Goal: Register for event/course

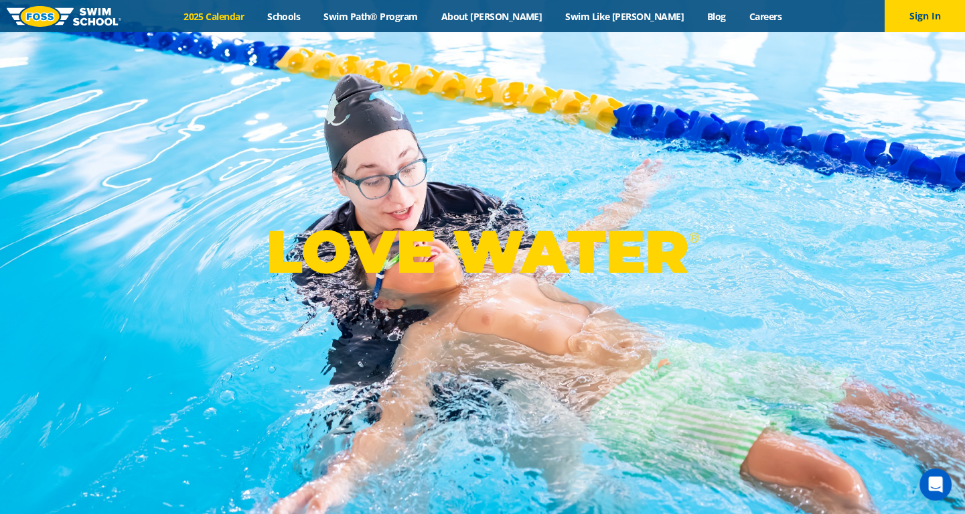
click at [256, 13] on link "2025 Calendar" at bounding box center [214, 16] width 84 height 13
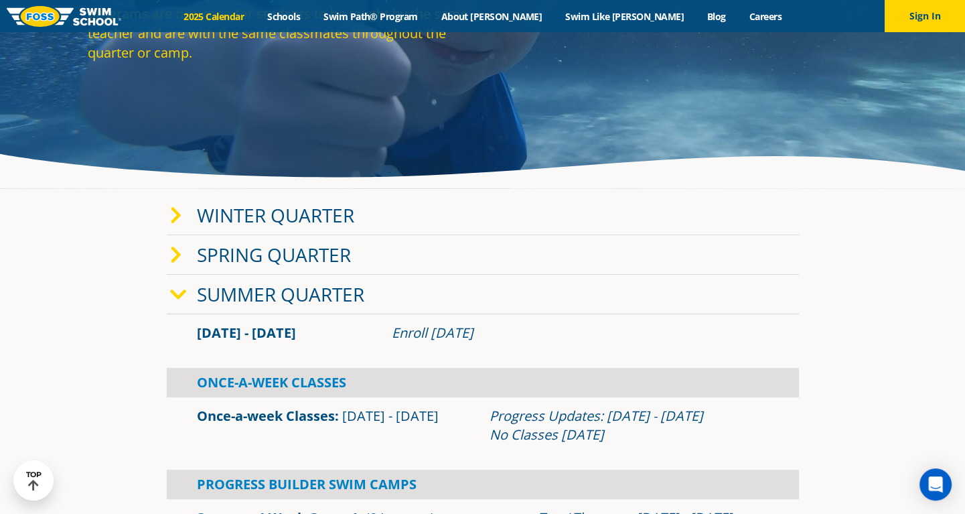
scroll to position [201, 0]
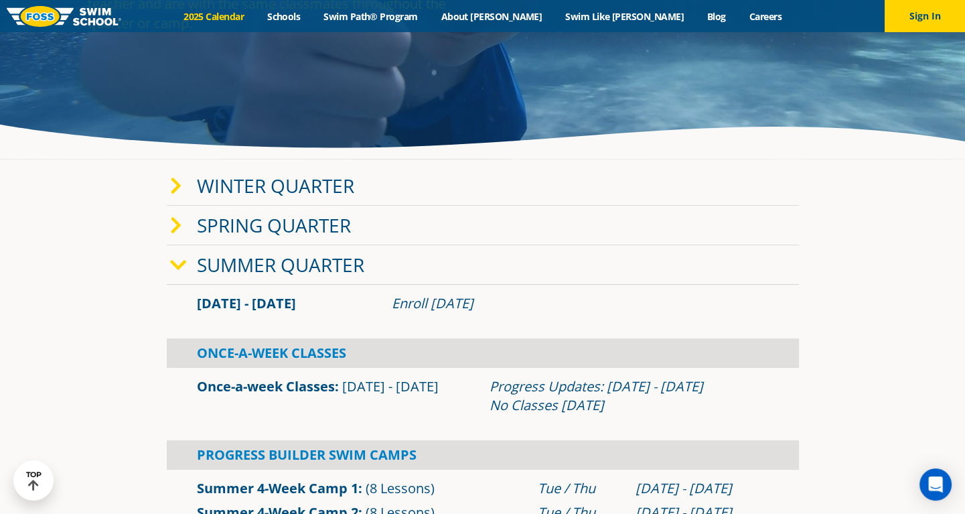
click at [279, 190] on link "Winter Quarter" at bounding box center [275, 185] width 157 height 25
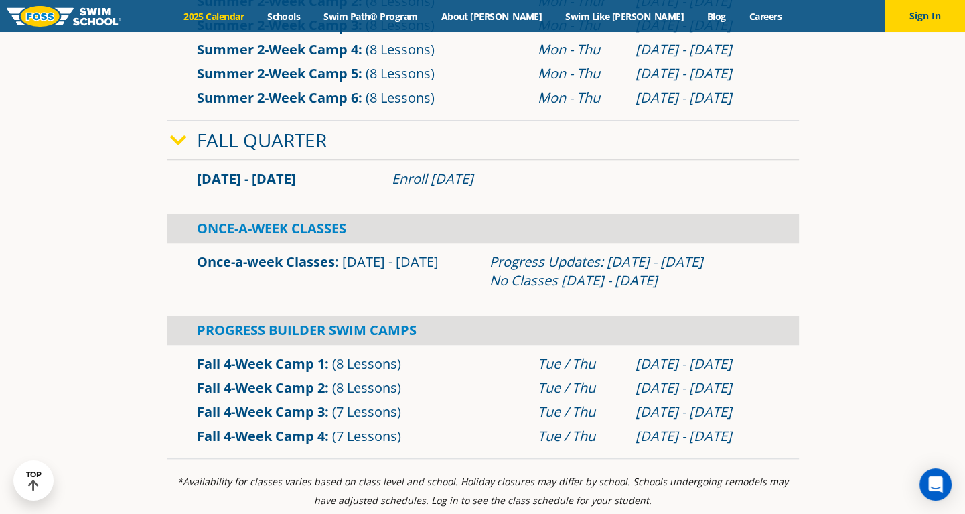
scroll to position [938, 0]
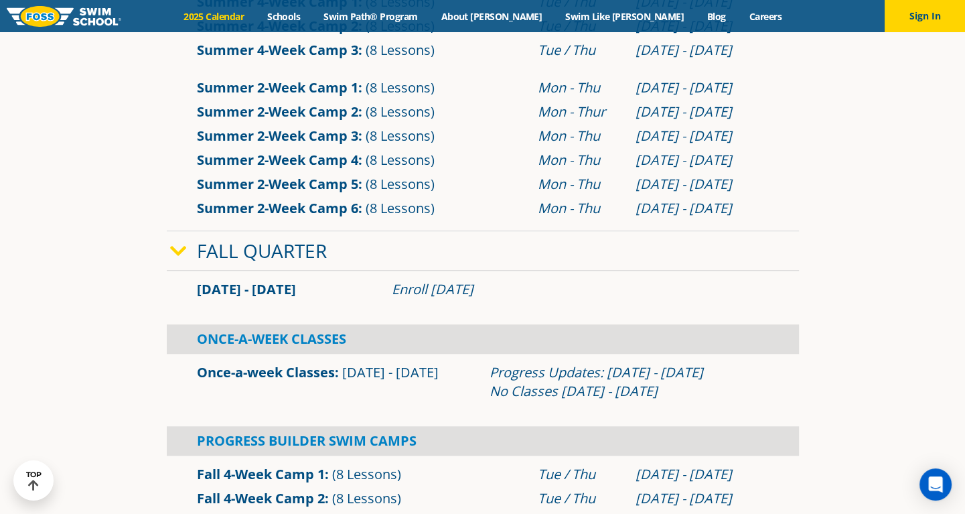
click at [174, 247] on icon at bounding box center [178, 251] width 17 height 19
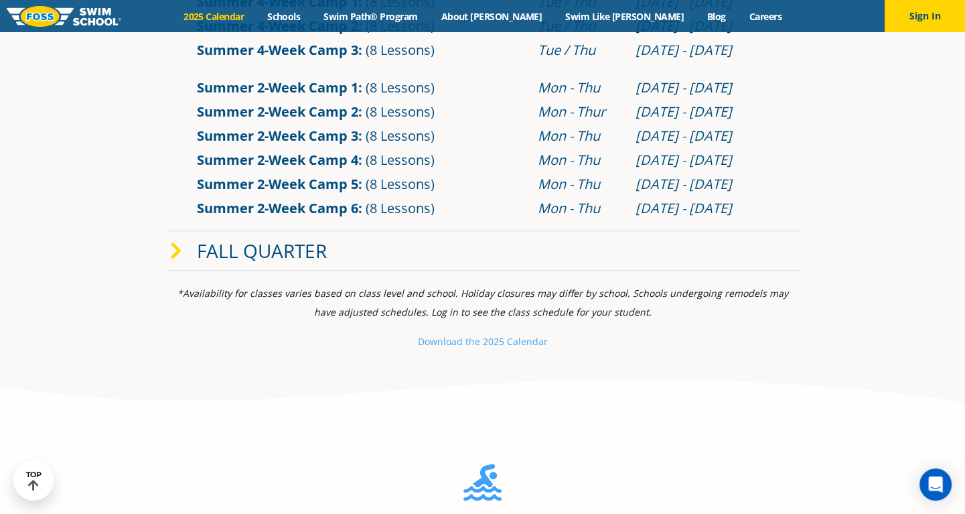
click at [174, 248] on icon at bounding box center [176, 251] width 12 height 19
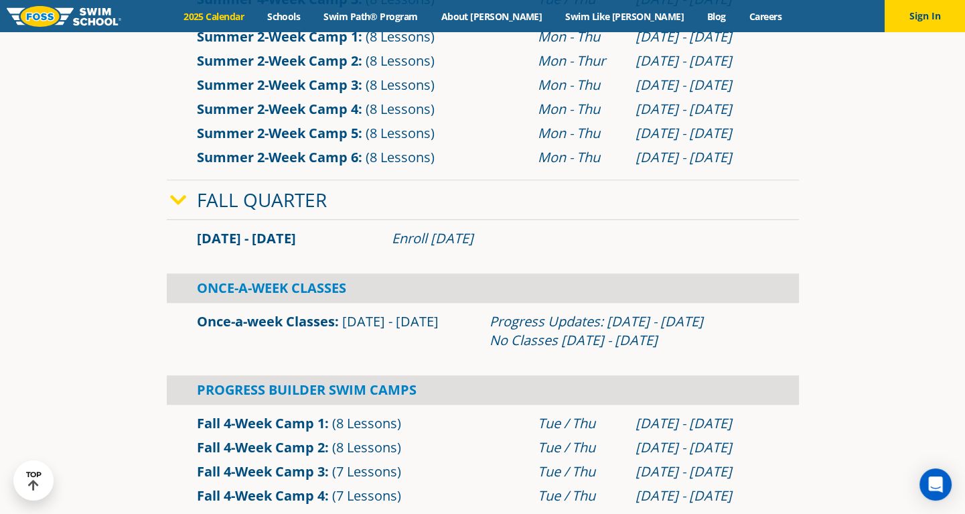
scroll to position [989, 0]
click at [443, 169] on div "Summer 2-Week Camp 1 (8 Lessons) Mon - [DATE] - [DATE]" at bounding box center [483, 97] width 632 height 158
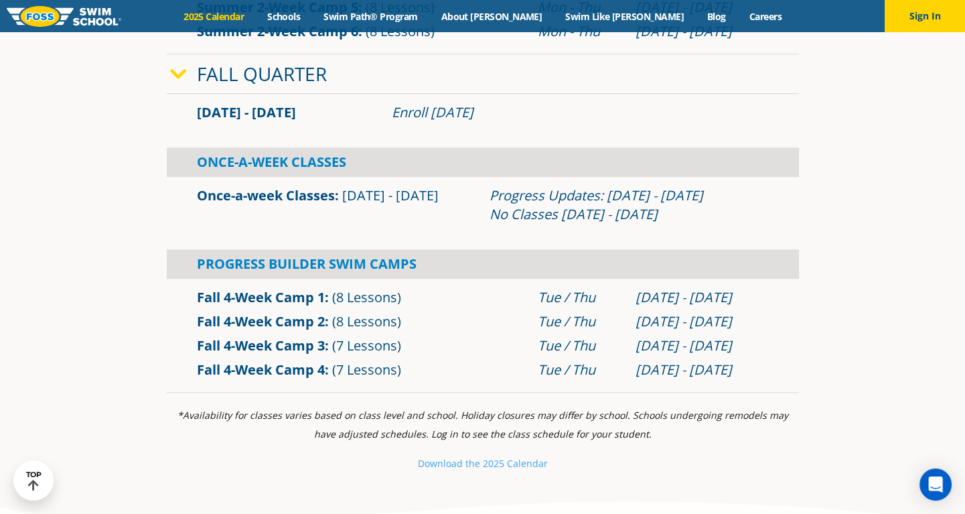
scroll to position [1144, 0]
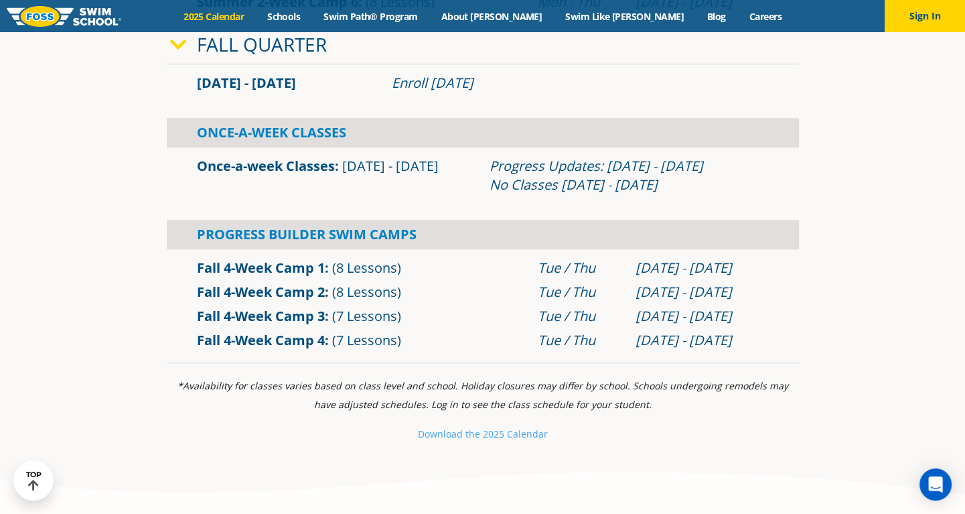
click at [303, 162] on link "Once-a-week Classes" at bounding box center [266, 166] width 138 height 18
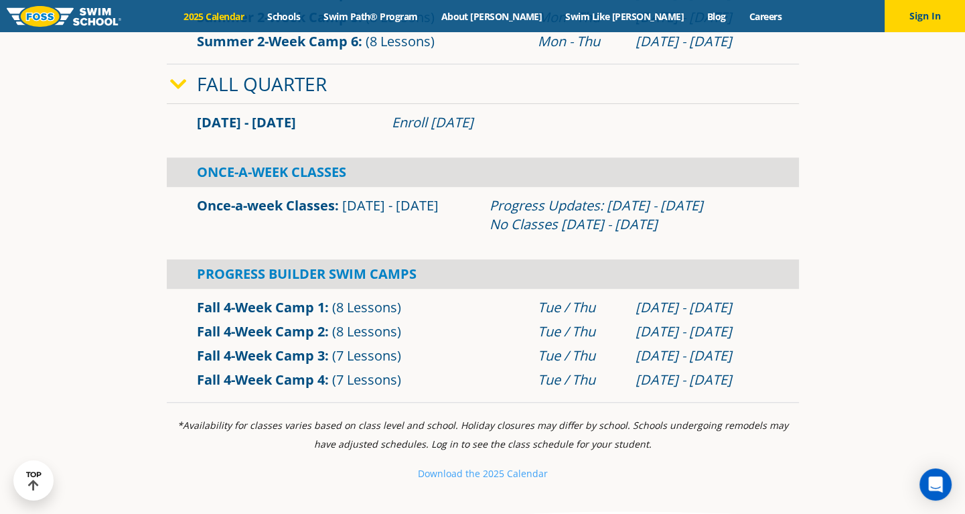
scroll to position [871, 0]
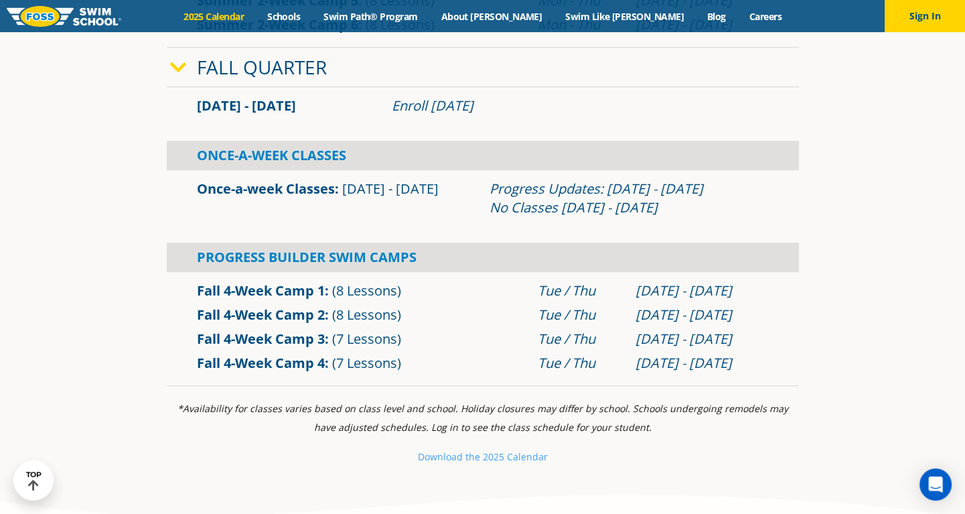
click at [265, 189] on link "Once-a-week Classes" at bounding box center [266, 189] width 138 height 18
